Goal: Navigation & Orientation: Find specific page/section

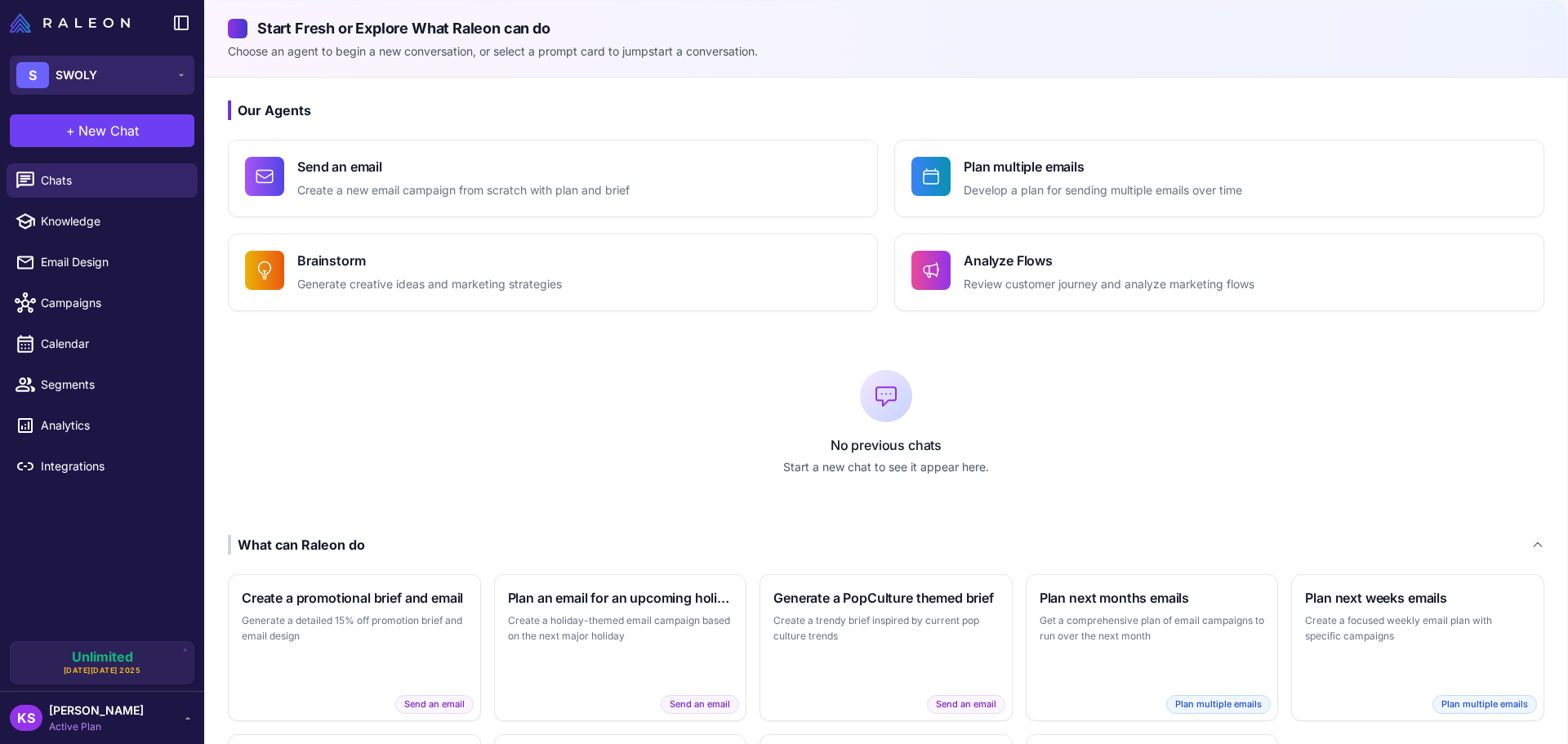
click at [87, 74] on span "SWOLY" at bounding box center [76, 75] width 42 height 18
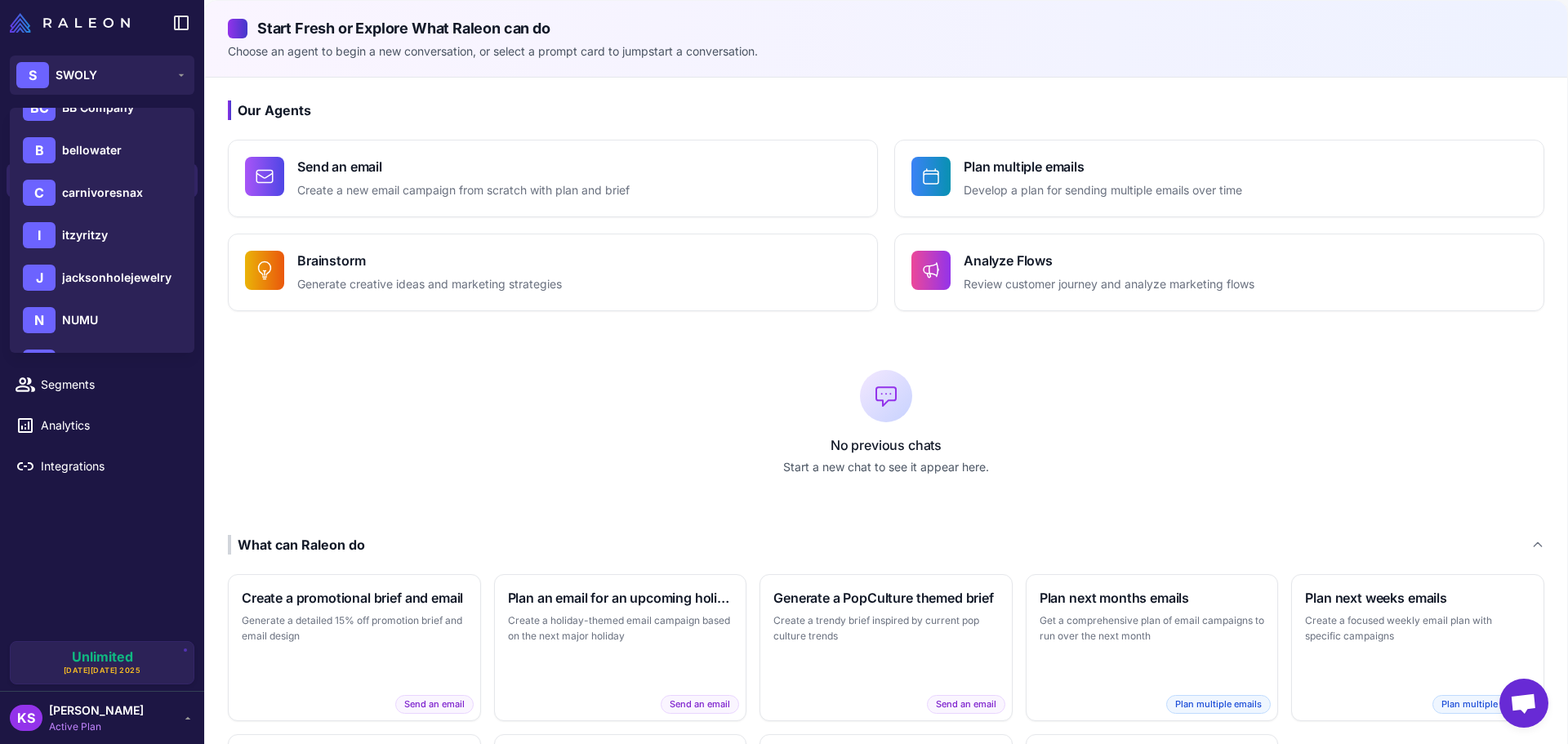
scroll to position [327, 0]
click at [107, 189] on span "carnivoresnax" at bounding box center [102, 190] width 81 height 18
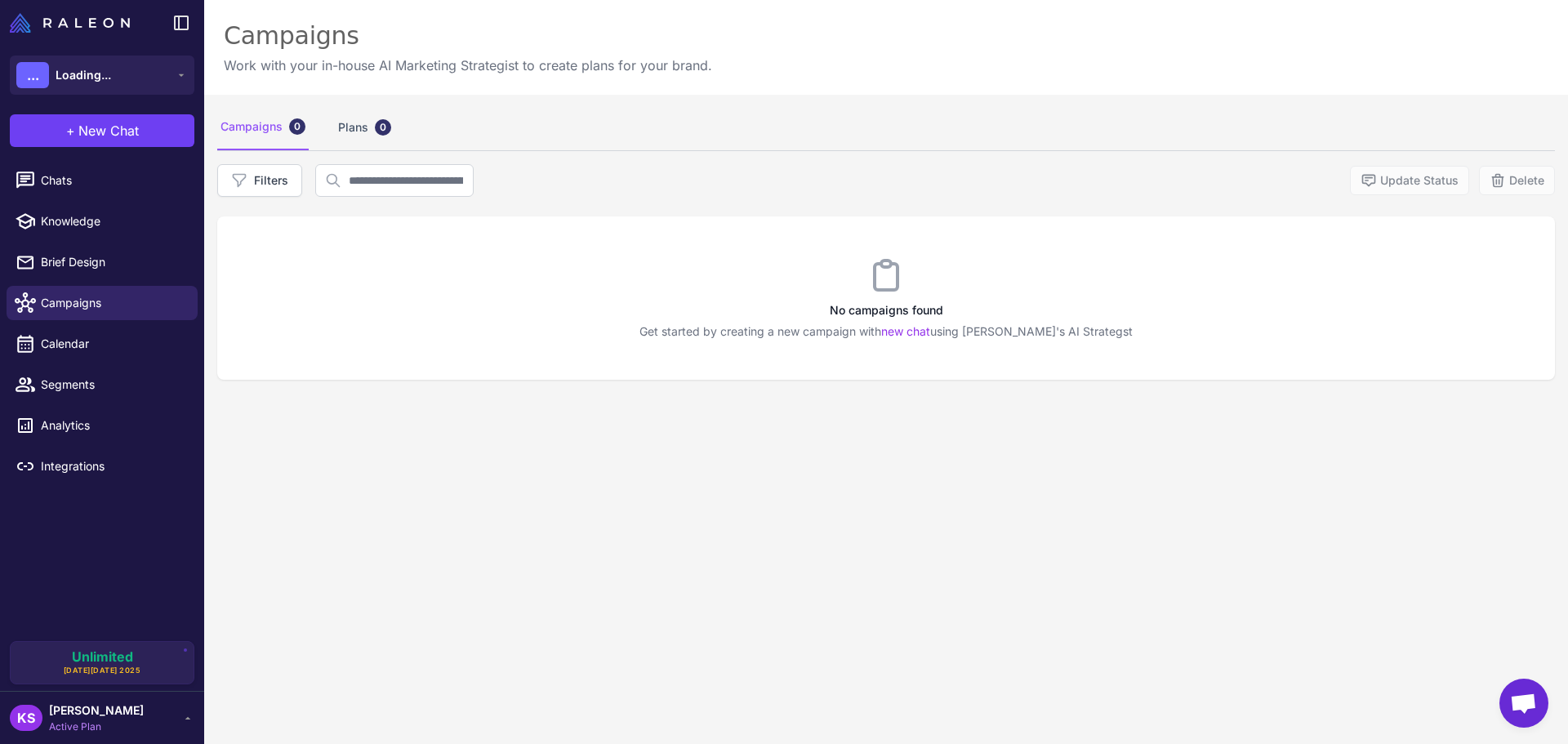
click at [102, 201] on li "Knowledge" at bounding box center [102, 222] width 204 height 41
click at [95, 187] on span "Chats" at bounding box center [113, 180] width 144 height 18
